Goal: Transaction & Acquisition: Book appointment/travel/reservation

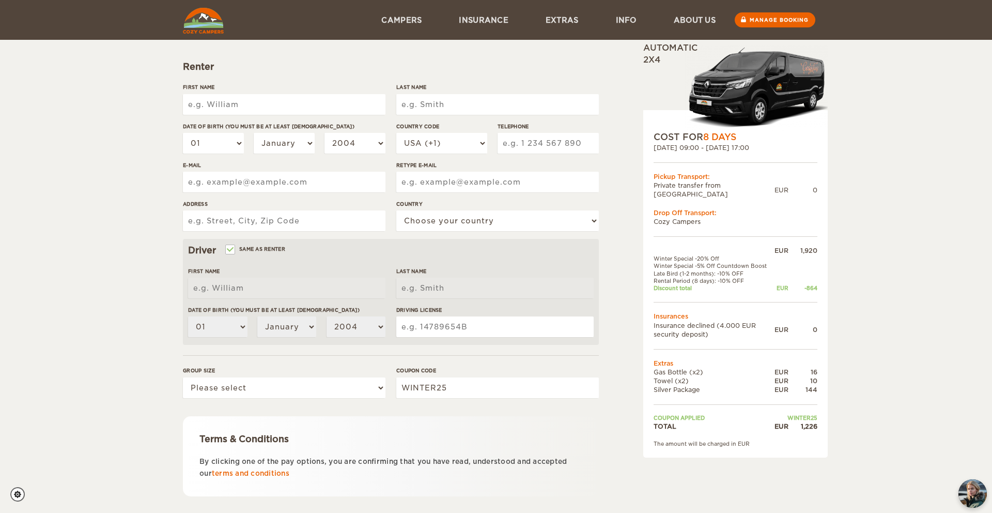
scroll to position [90, 0]
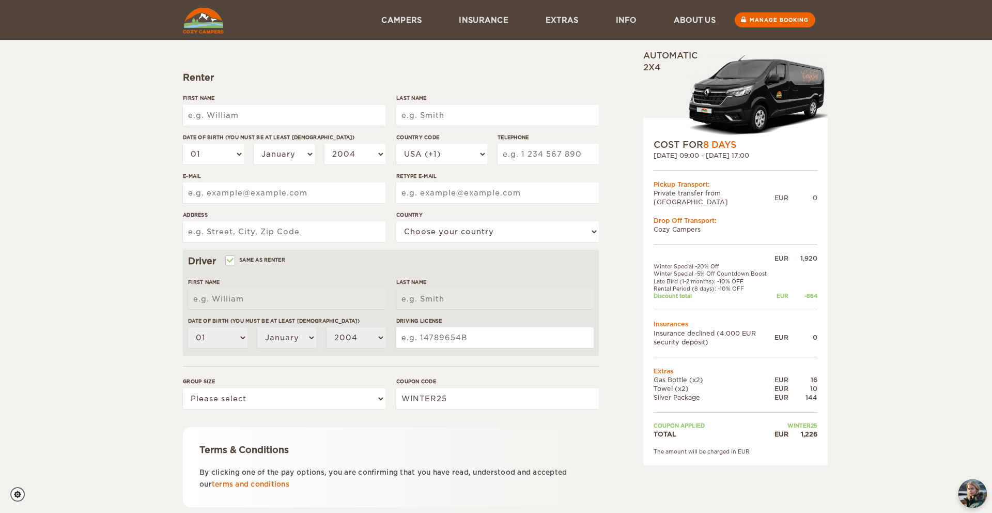
click at [236, 114] on input "First Name" at bounding box center [284, 115] width 203 height 21
type input "[PERSON_NAME]"
type input "Higgins"
select select "353"
type input "873877223"
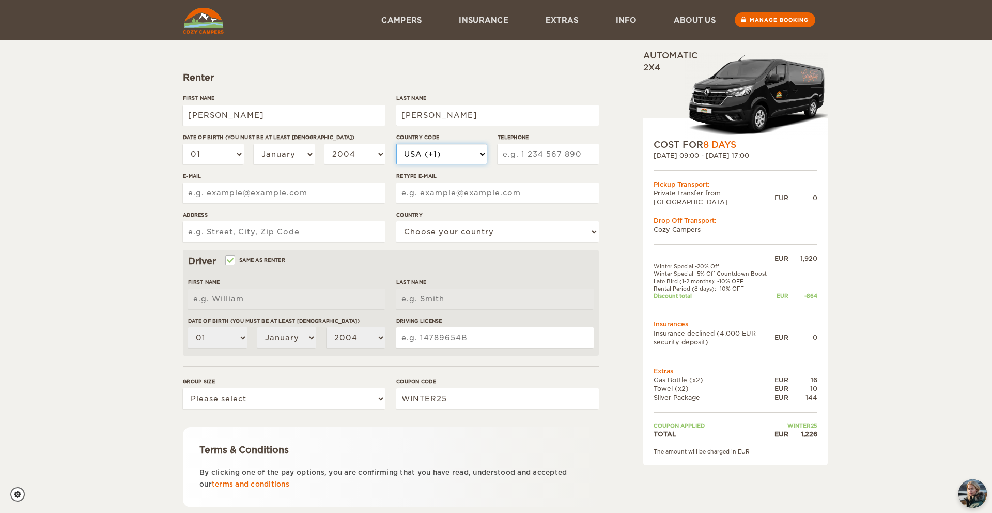
type input "johndhiggins1@gmail.com"
type input "43 Leix Road"
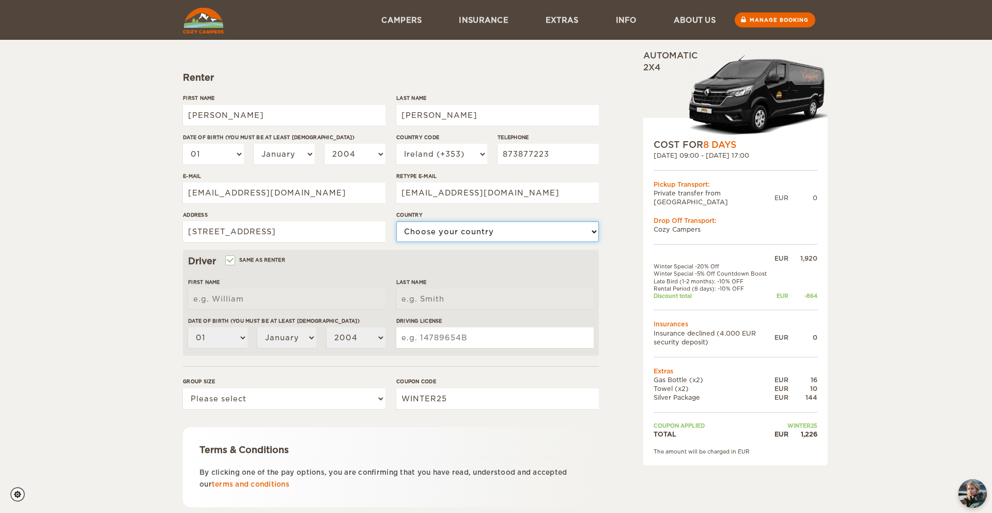
select select "98"
type input "John"
type input "Higgins"
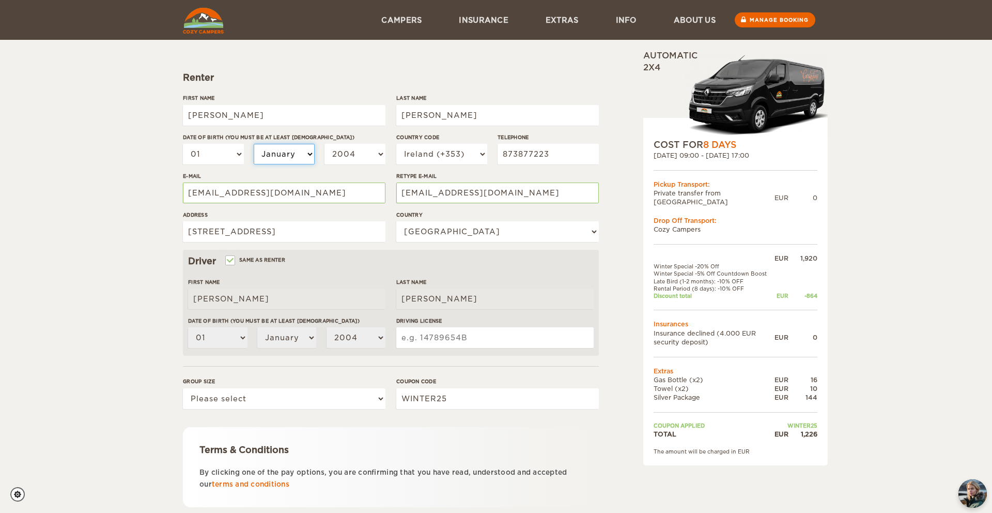
click at [290, 157] on select "January February March April May June July August September October November De…" at bounding box center [284, 154] width 61 height 21
select select "08"
click at [254, 144] on select "January February March April May June July August September October November De…" at bounding box center [284, 154] width 61 height 21
select select "08"
click at [350, 156] on select "2004 2003 2002 2001 2000 1999 1998 1997 1996 1995 1994 1993 1992 1991 1990 1989…" at bounding box center [355, 154] width 61 height 21
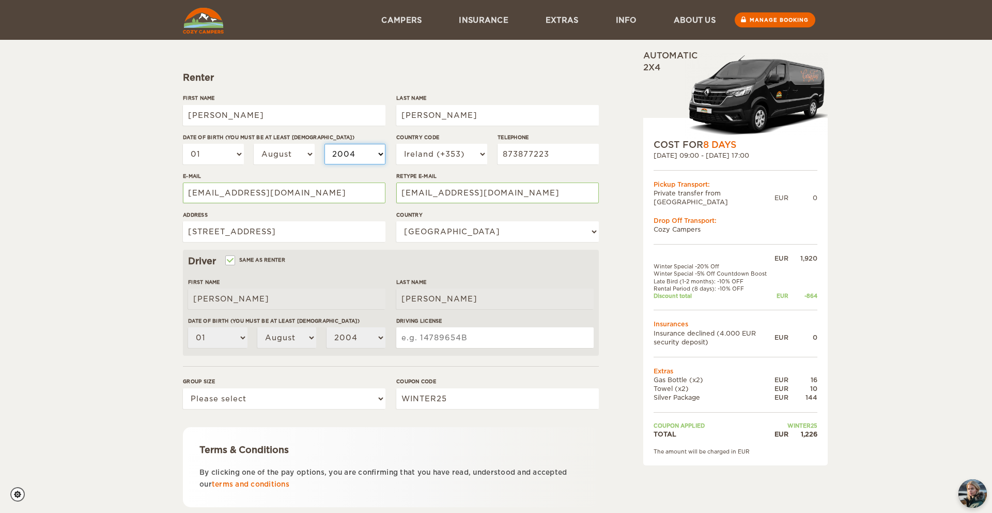
select select "1990"
click at [325, 144] on select "2004 2003 2002 2001 2000 1999 1998 1997 1996 1995 1994 1993 1992 1991 1990 1989…" at bounding box center [355, 154] width 61 height 21
select select "1990"
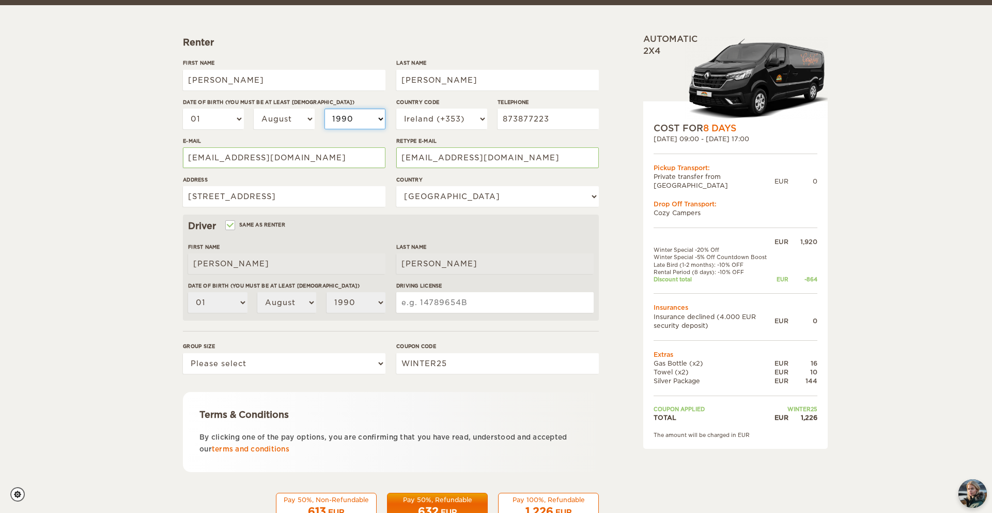
scroll to position [128, 0]
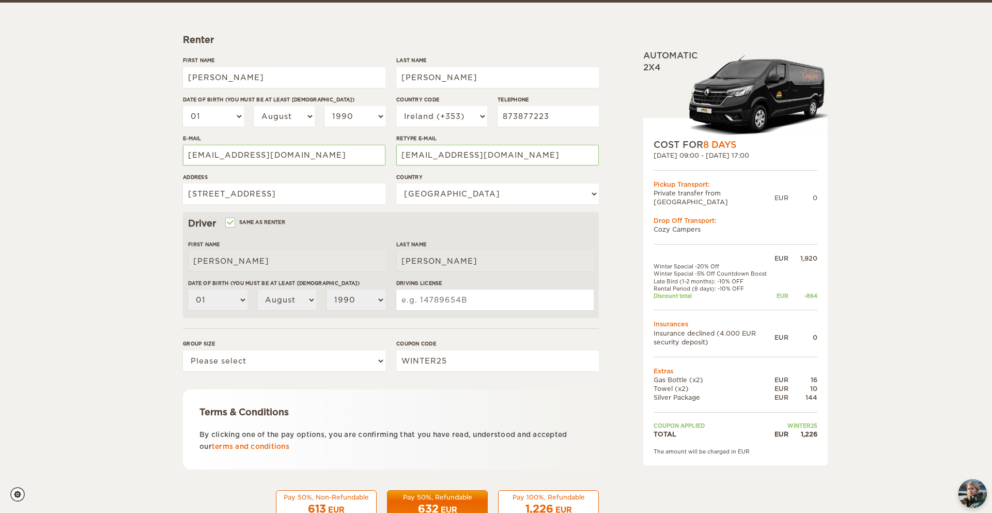
click at [330, 374] on div "Group size Please select 1 2" at bounding box center [284, 358] width 203 height 39
click at [330, 364] on select "Please select 1 2" at bounding box center [284, 360] width 203 height 21
select select "2"
click at [183, 350] on select "Please select 1 2" at bounding box center [284, 360] width 203 height 21
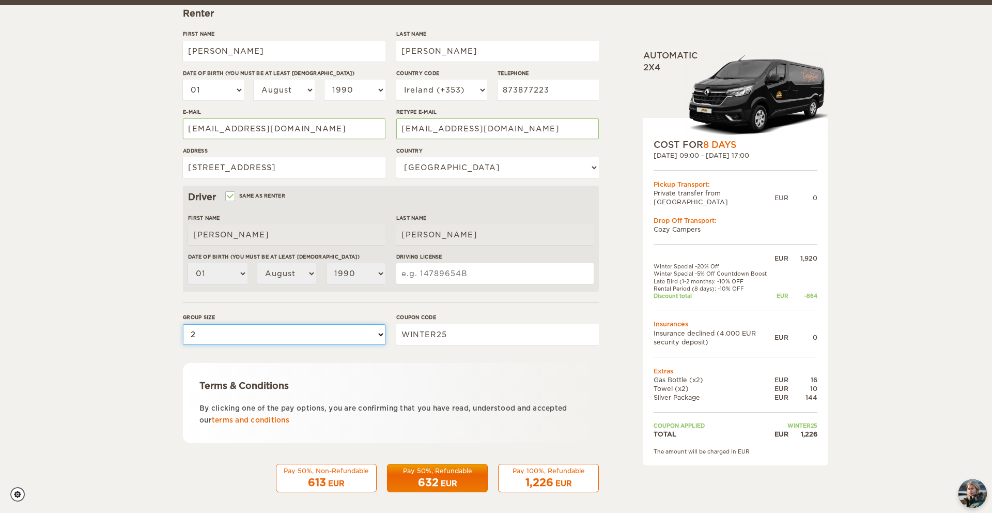
scroll to position [159, 0]
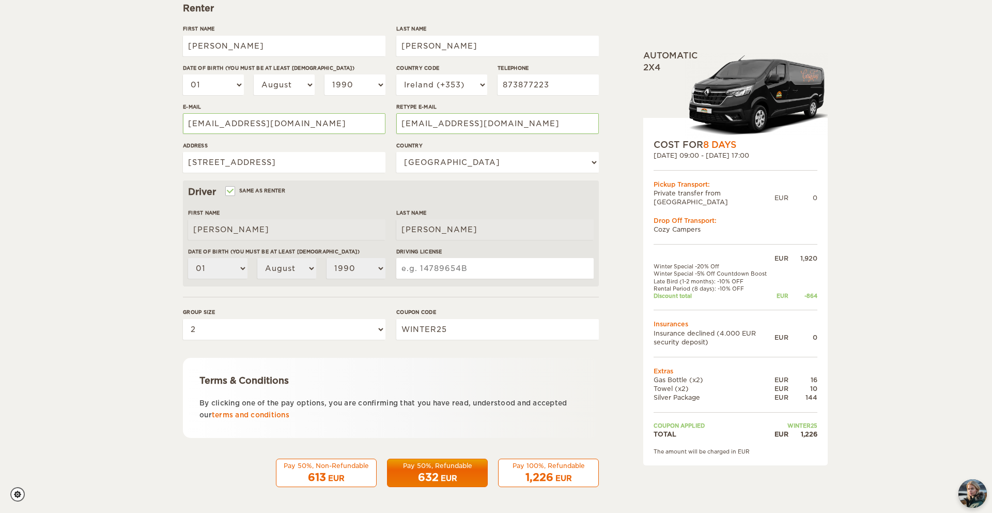
click at [443, 268] on input "Driving License" at bounding box center [494, 268] width 197 height 21
type input "090173236"
click at [810, 429] on div "1,226" at bounding box center [803, 433] width 29 height 9
copy div "1,226"
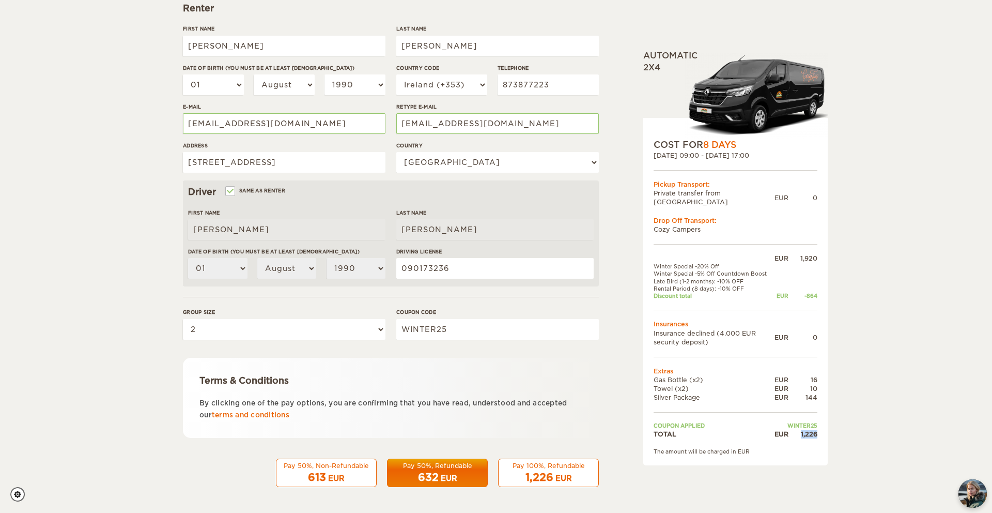
click at [569, 467] on div "Pay 100%, Refundable" at bounding box center [548, 465] width 87 height 9
click at [567, 475] on div "EUR" at bounding box center [563, 478] width 17 height 10
click at [543, 469] on div "Pay 100%, Refundable" at bounding box center [548, 465] width 87 height 9
click at [548, 461] on div "Pay 100%, Refundable" at bounding box center [548, 465] width 87 height 9
click at [548, 476] on span "1,226" at bounding box center [540, 477] width 28 height 12
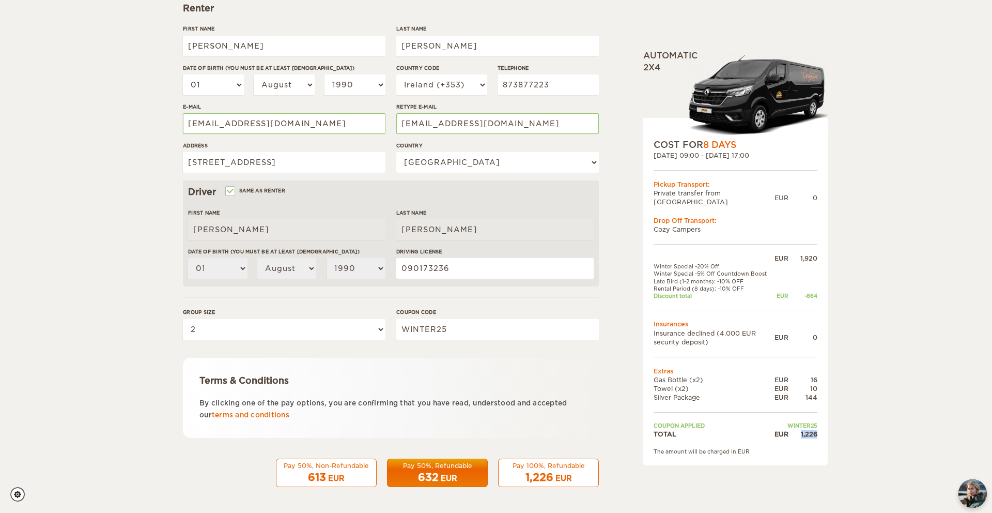
click at [539, 473] on span "1,226" at bounding box center [540, 477] width 28 height 12
click at [454, 469] on div "Pay 50%, Refundable" at bounding box center [437, 465] width 87 height 9
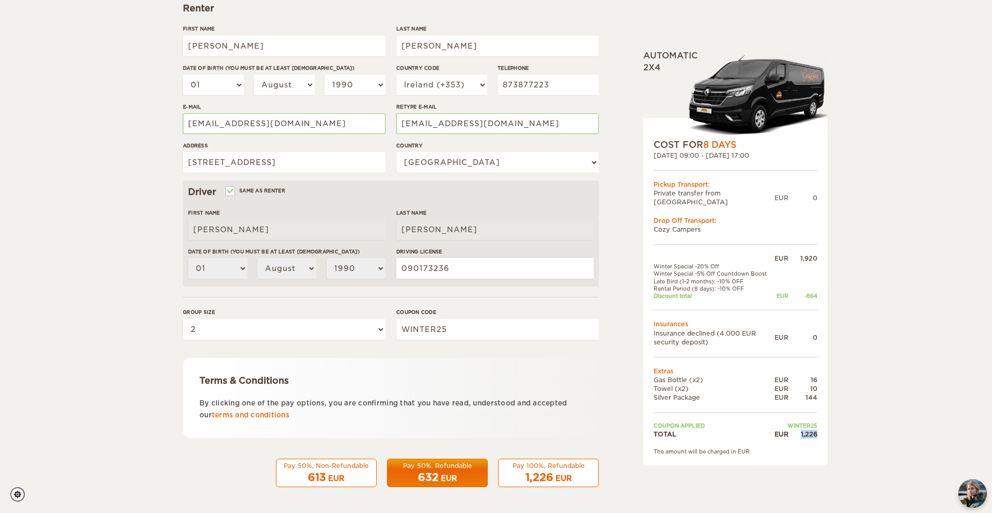
click at [547, 476] on span "1,226" at bounding box center [540, 477] width 28 height 12
click at [535, 476] on span "1,226" at bounding box center [540, 477] width 28 height 12
click at [265, 417] on link "terms and conditions" at bounding box center [251, 415] width 78 height 8
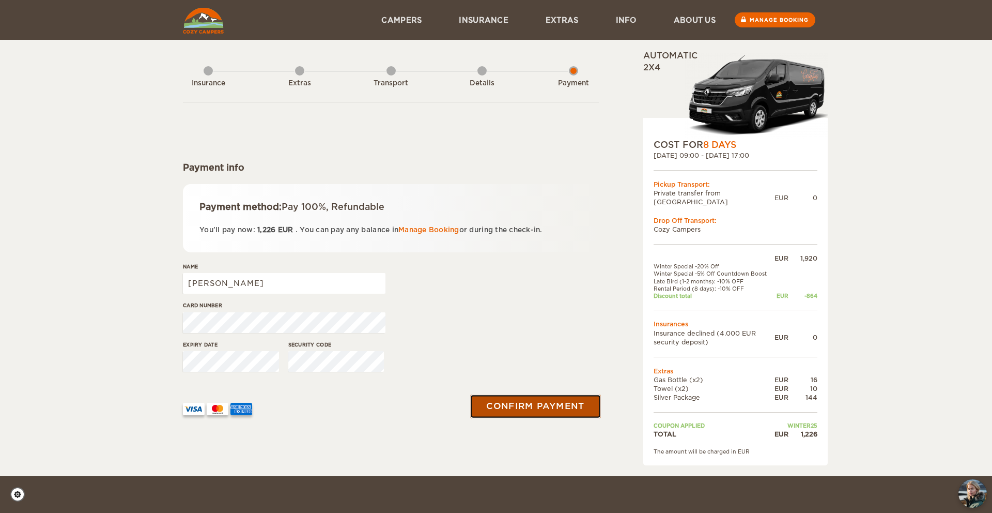
click at [512, 401] on button "Confirm payment" at bounding box center [535, 405] width 130 height 23
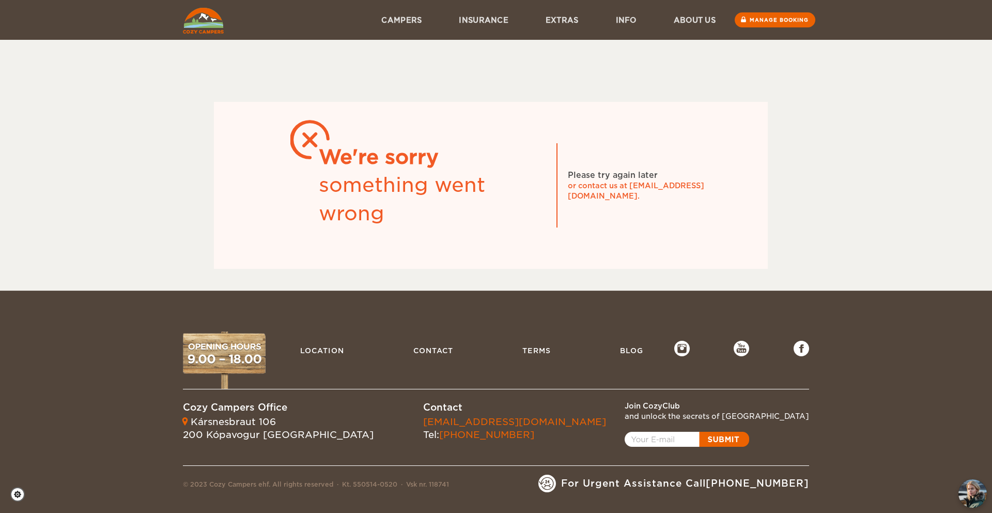
click at [374, 175] on div "something went wrong" at bounding box center [432, 199] width 227 height 56
click at [201, 13] on img at bounding box center [203, 21] width 41 height 26
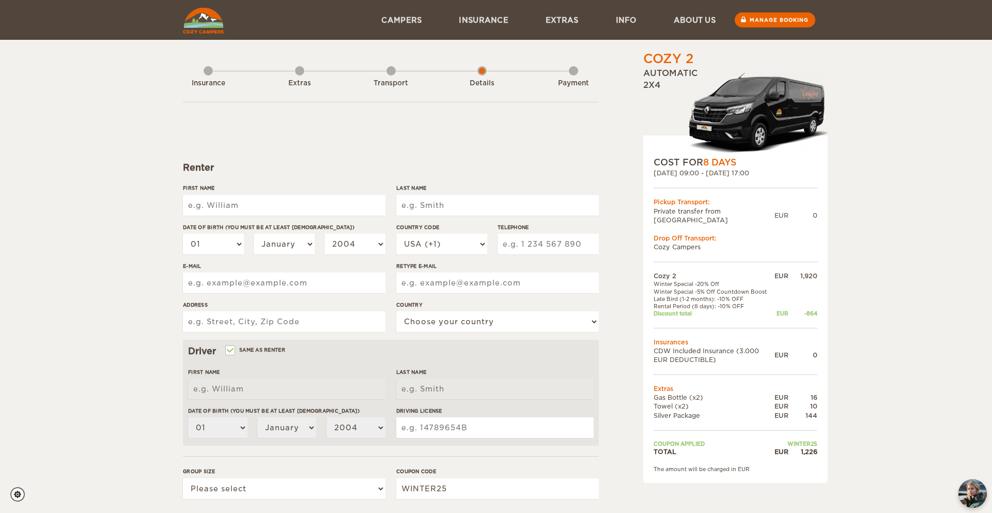
click at [294, 204] on input "First Name" at bounding box center [284, 205] width 203 height 21
type input "John"
type input "Higgins"
select select "353"
type input "873877223"
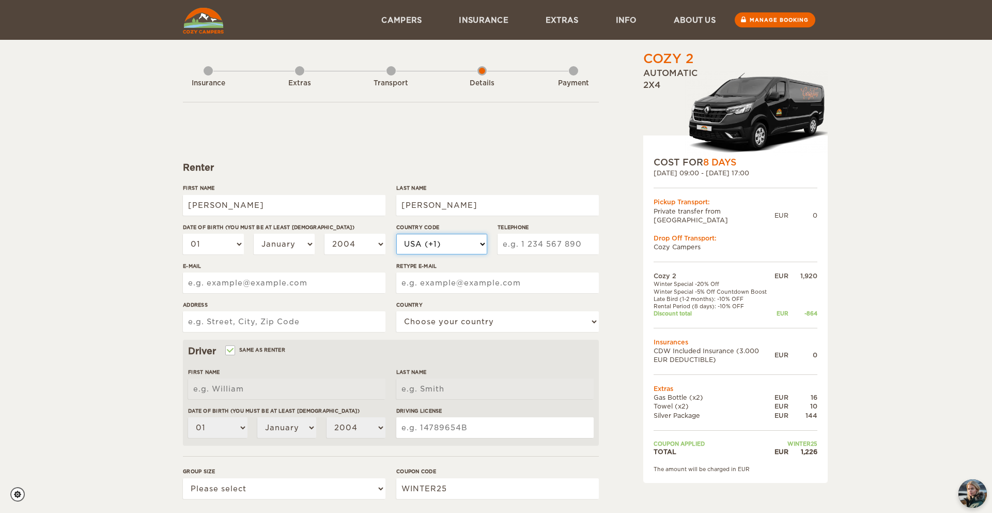
type input "johndhiggins1@gmail.com"
type input "43 Leix Road"
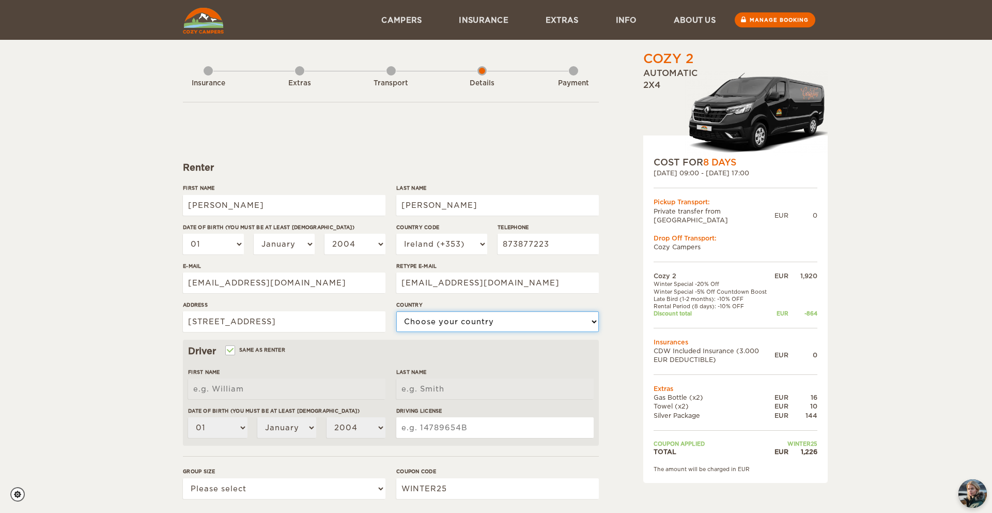
select select "98"
type input "John"
type input "Higgins"
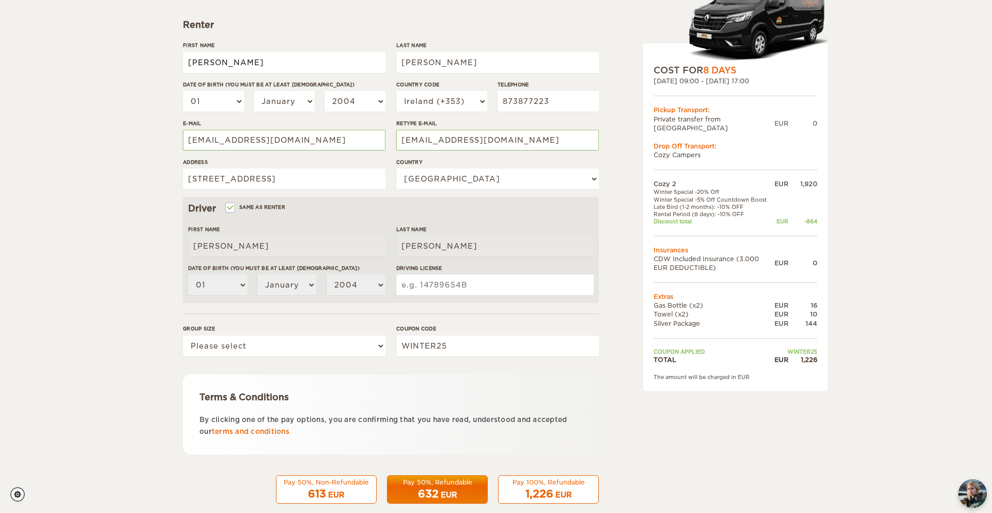
scroll to position [159, 0]
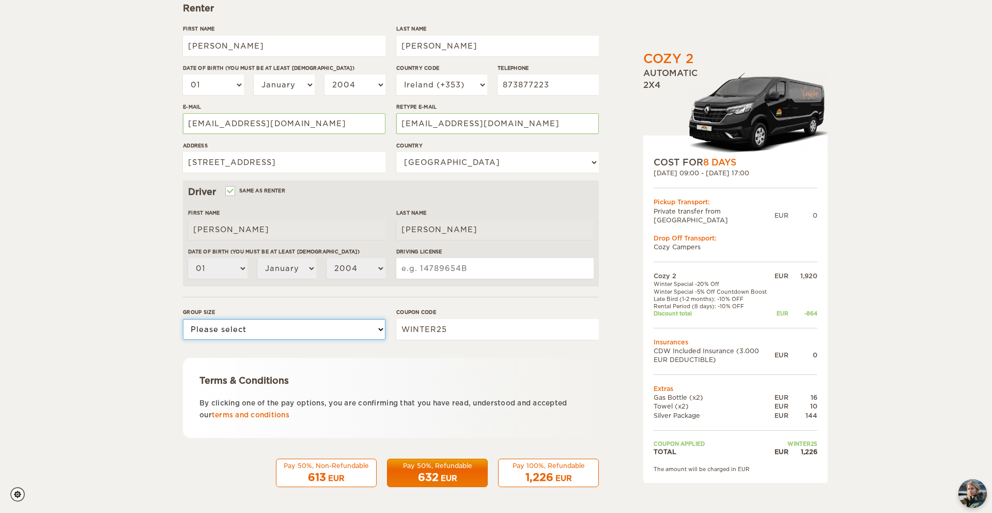
click at [274, 334] on select "Please select 1 2" at bounding box center [284, 329] width 203 height 21
select select "2"
click at [183, 319] on select "Please select 1 2" at bounding box center [284, 329] width 203 height 21
click at [487, 261] on input "Driving License" at bounding box center [494, 268] width 197 height 21
click at [232, 89] on select "01 02 03 04 05 06 07 08 09 10 11 12 13 14 15 16 17 18 19 20 21 22 23 24 25 26 2…" at bounding box center [213, 84] width 61 height 21
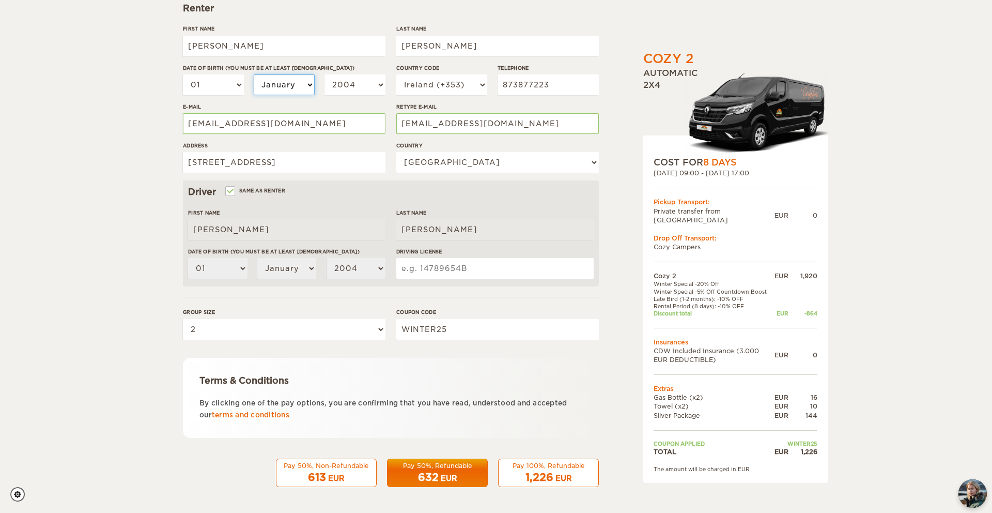
click at [301, 84] on select "January February March April May June July August September October November De…" at bounding box center [284, 84] width 61 height 21
select select "08"
click at [254, 74] on select "January February March April May June July August September October November De…" at bounding box center [284, 84] width 61 height 21
select select "08"
click at [361, 88] on select "2004 2003 2002 2001 2000 1999 1998 1997 1996 1995 1994 1993 1992 1991 1990 1989…" at bounding box center [355, 84] width 61 height 21
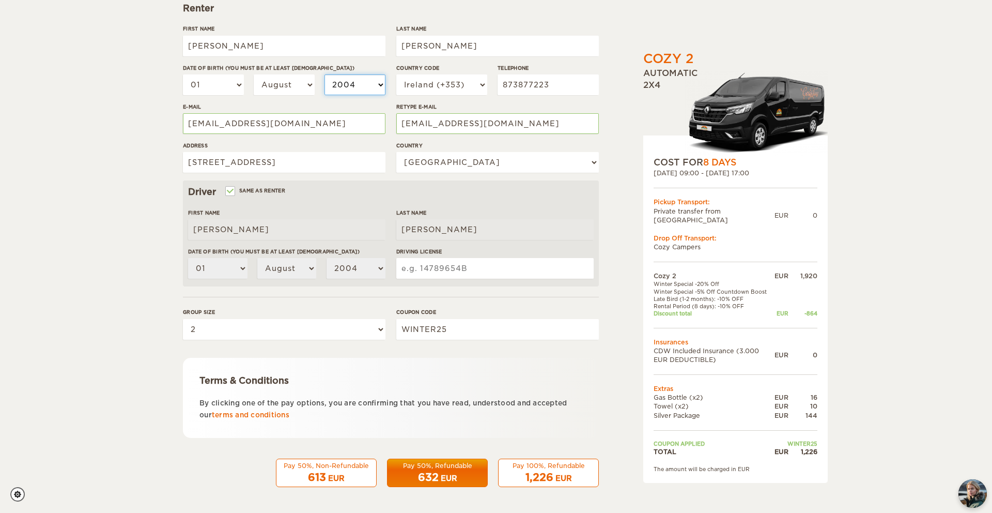
select select "1990"
click at [325, 74] on select "2004 2003 2002 2001 2000 1999 1998 1997 1996 1995 1994 1993 1992 1991 1990 1989…" at bounding box center [355, 84] width 61 height 21
select select "1990"
click at [478, 256] on div "Driving License" at bounding box center [494, 267] width 197 height 39
click at [478, 275] on input "Driving License" at bounding box center [494, 268] width 197 height 21
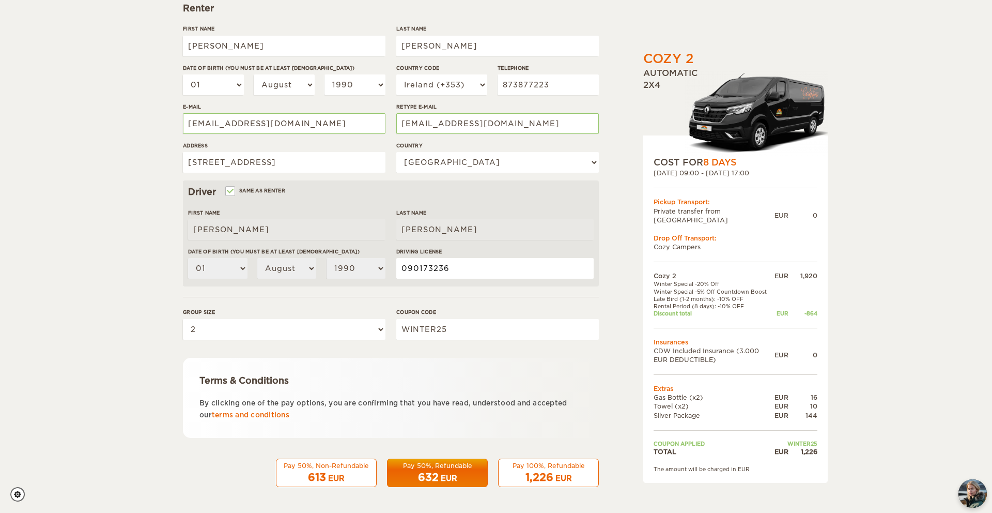
type input "090173236"
click at [551, 468] on div "Pay 100%, Refundable" at bounding box center [548, 465] width 87 height 9
click at [545, 475] on span "1,226" at bounding box center [540, 477] width 28 height 12
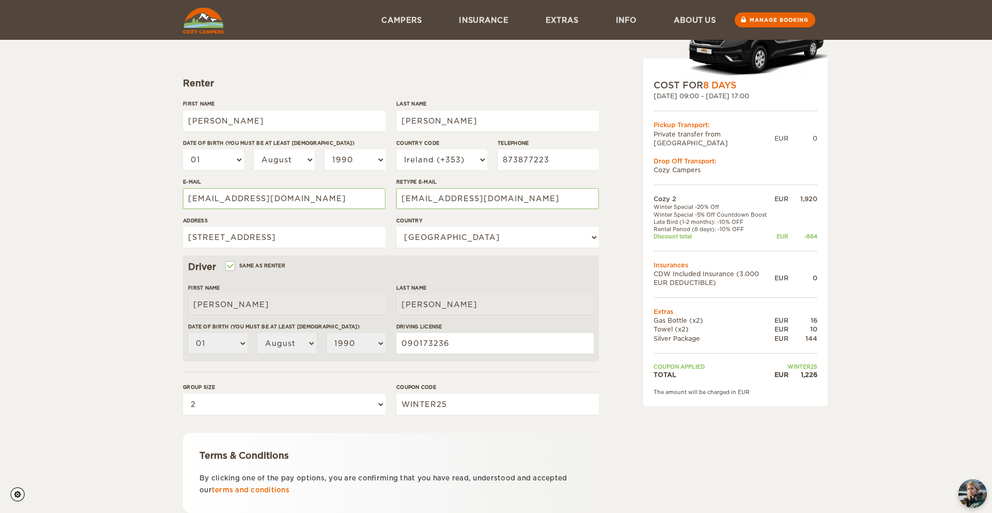
scroll to position [0, 0]
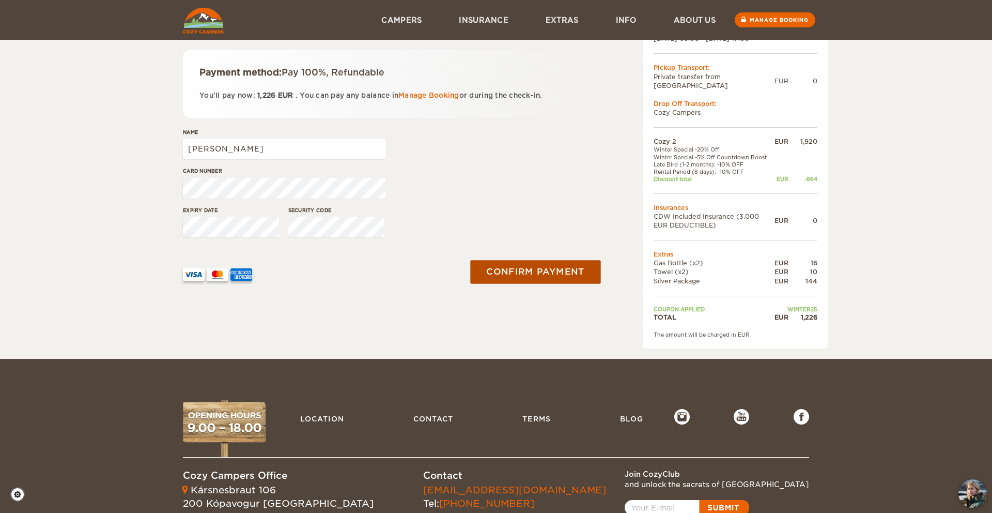
scroll to position [134, 0]
click at [550, 273] on button "Confirm payment" at bounding box center [535, 271] width 130 height 23
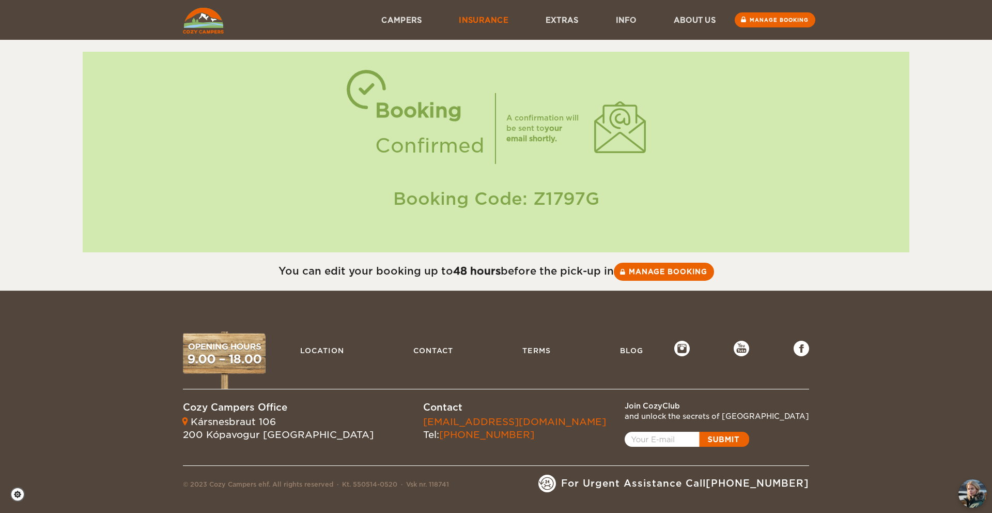
click at [472, 24] on link "Insurance" at bounding box center [483, 20] width 87 height 40
